Goal: Task Accomplishment & Management: Use online tool/utility

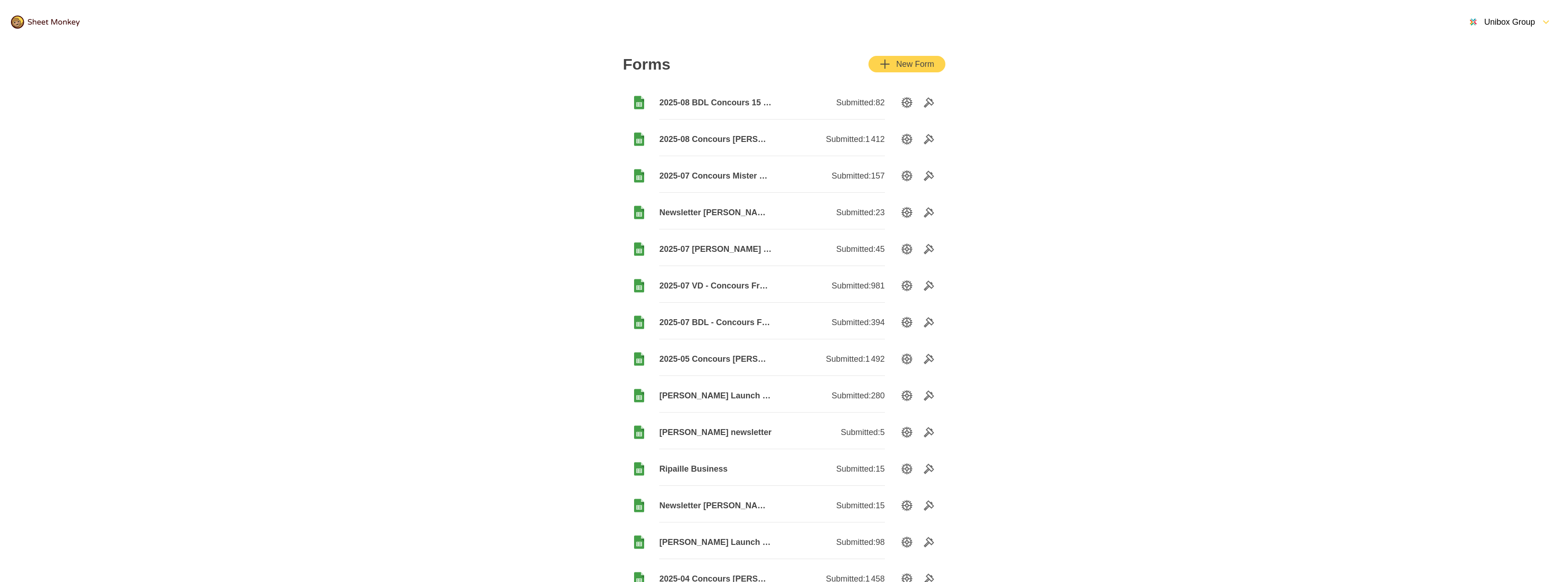
click at [699, 138] on span "2025-08 Concours [PERSON_NAME]" at bounding box center [715, 139] width 113 height 11
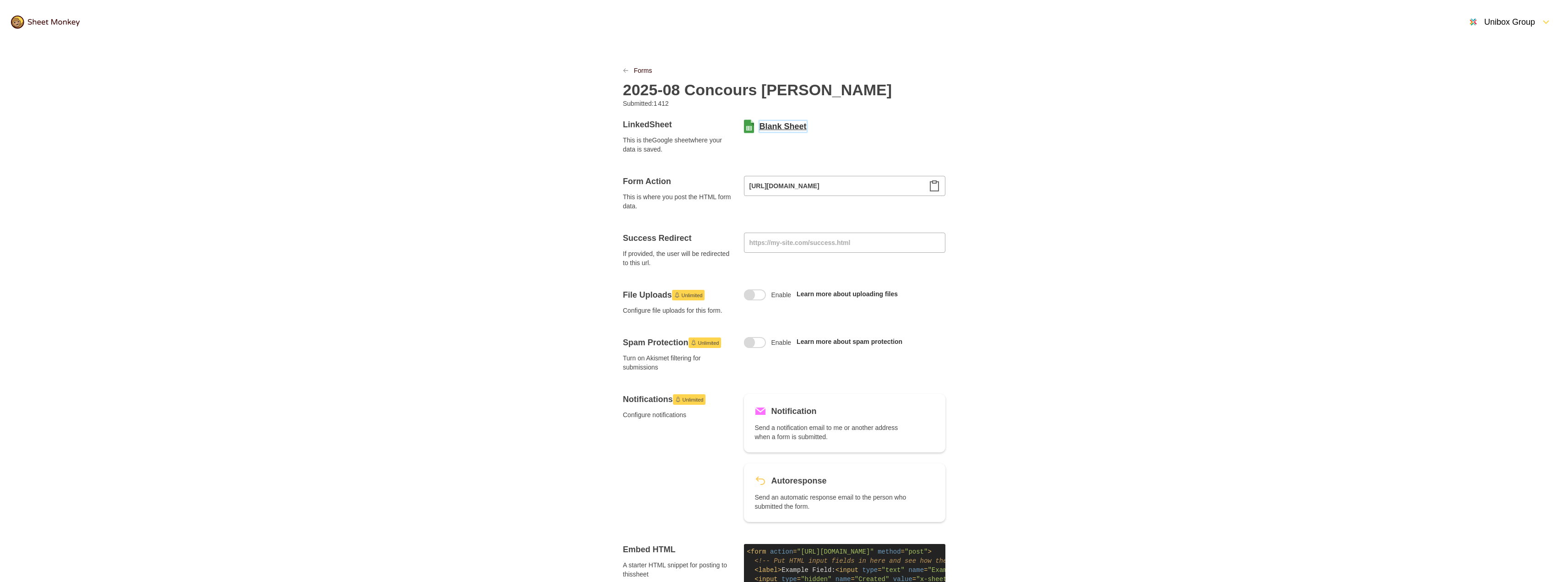
click at [769, 122] on link "Blank Sheet" at bounding box center [783, 127] width 47 height 11
click at [639, 68] on link "Forms" at bounding box center [643, 70] width 18 height 9
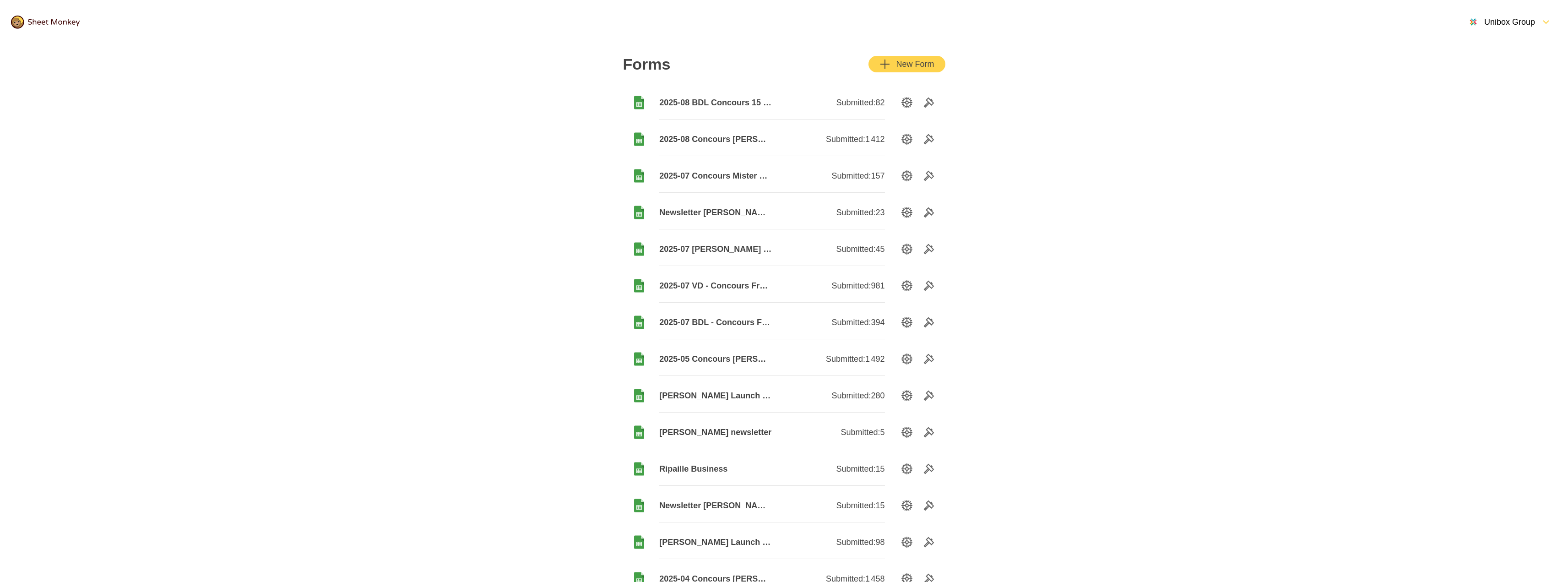
click at [713, 99] on span "2025-08 BDL Concours 15 août" at bounding box center [715, 102] width 113 height 11
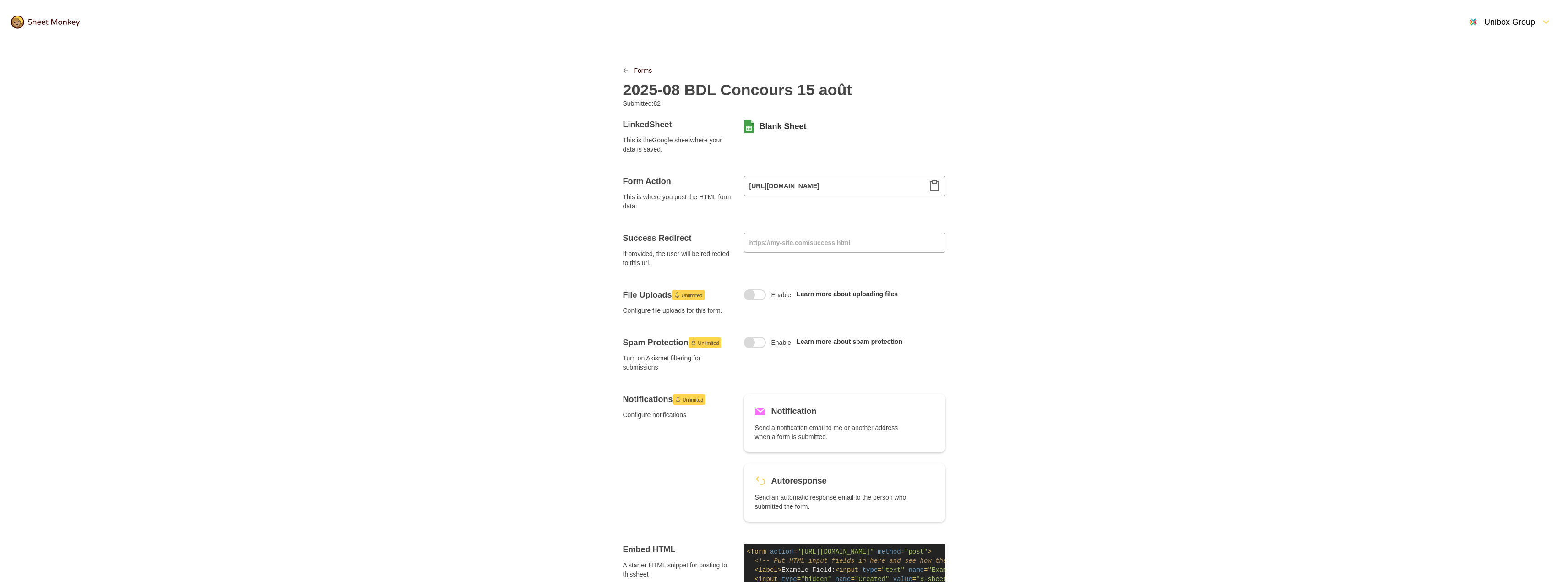
click at [762, 119] on div "Blank Sheet" at bounding box center [844, 127] width 201 height 15
click at [783, 130] on link "Blank Sheet" at bounding box center [783, 127] width 47 height 11
